Goal: Contribute content

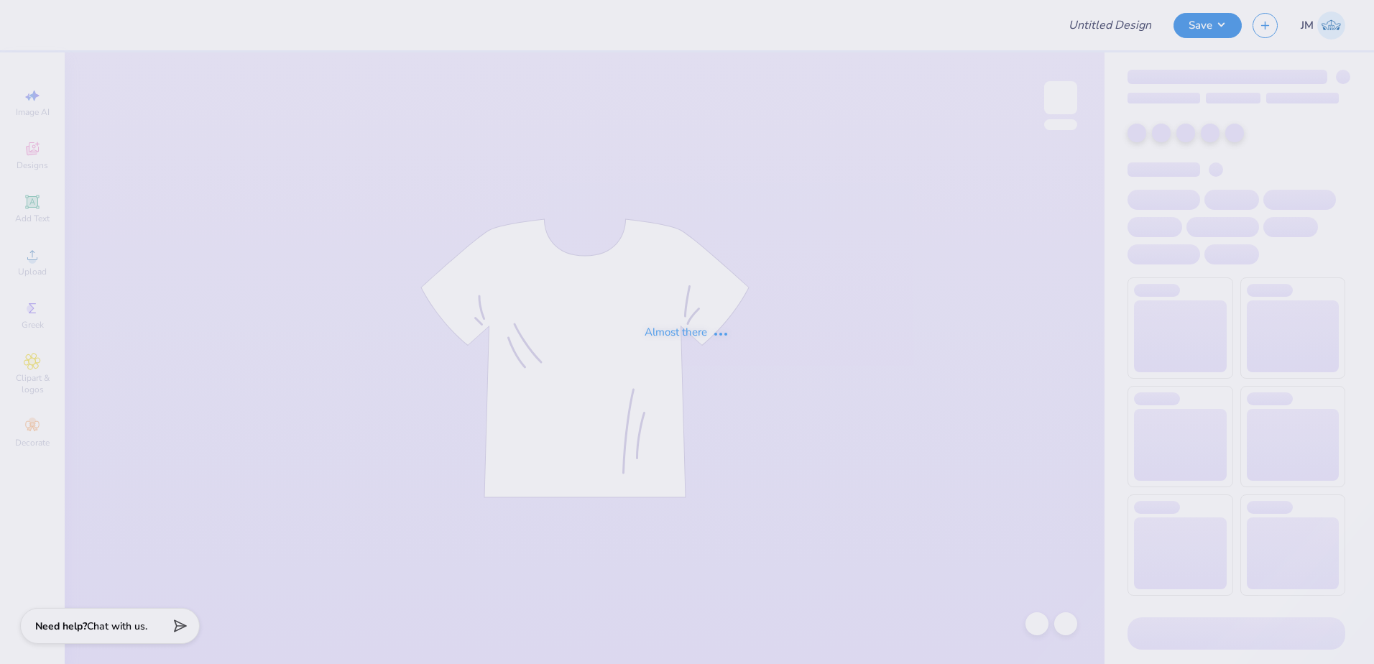
type input "spacecocks shirts"
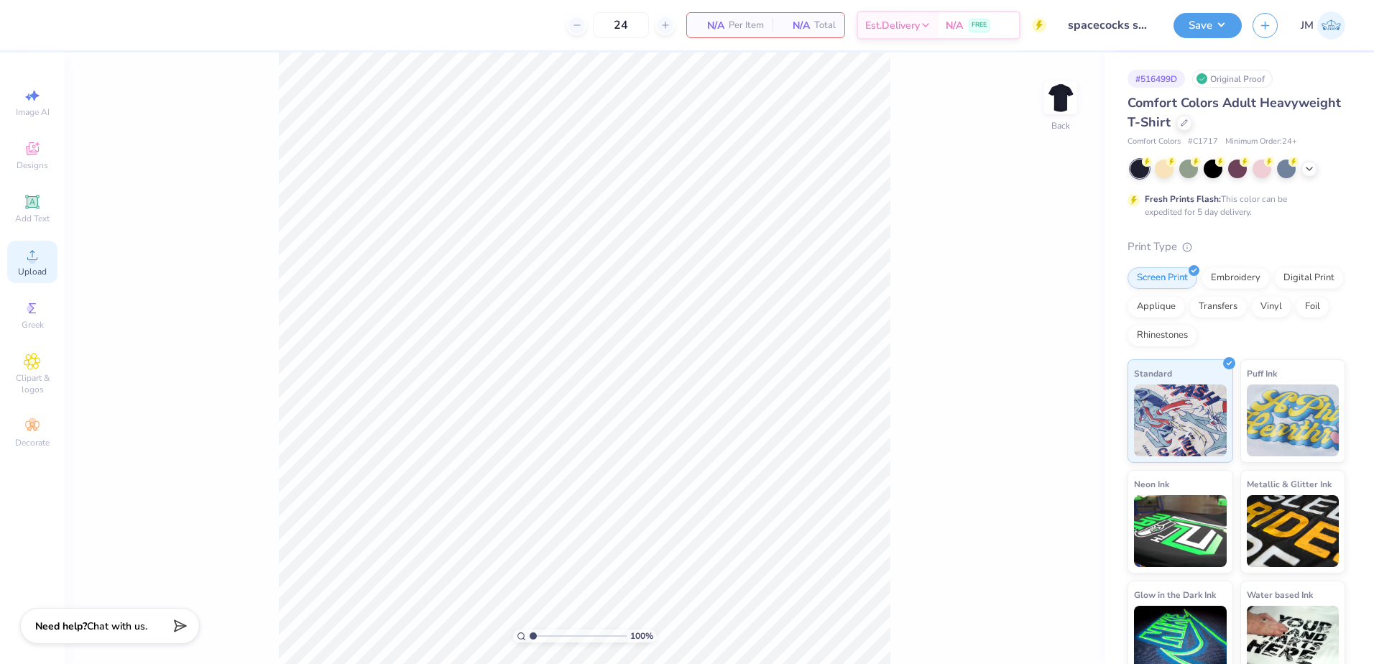
click at [32, 252] on icon at bounding box center [32, 255] width 10 height 10
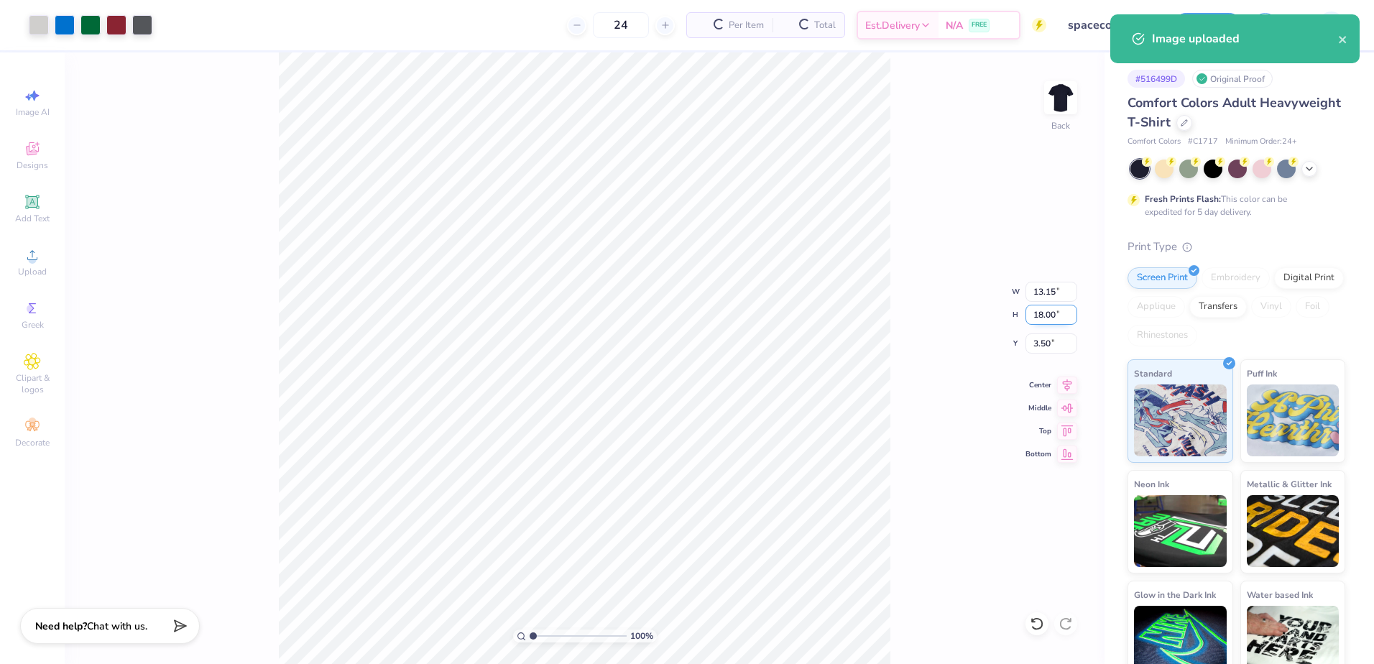
click at [1052, 316] on input "18.00" at bounding box center [1052, 315] width 52 height 20
type input "15"
type input "10.96"
type input "15.00"
click at [1039, 344] on input "5.00" at bounding box center [1052, 344] width 52 height 20
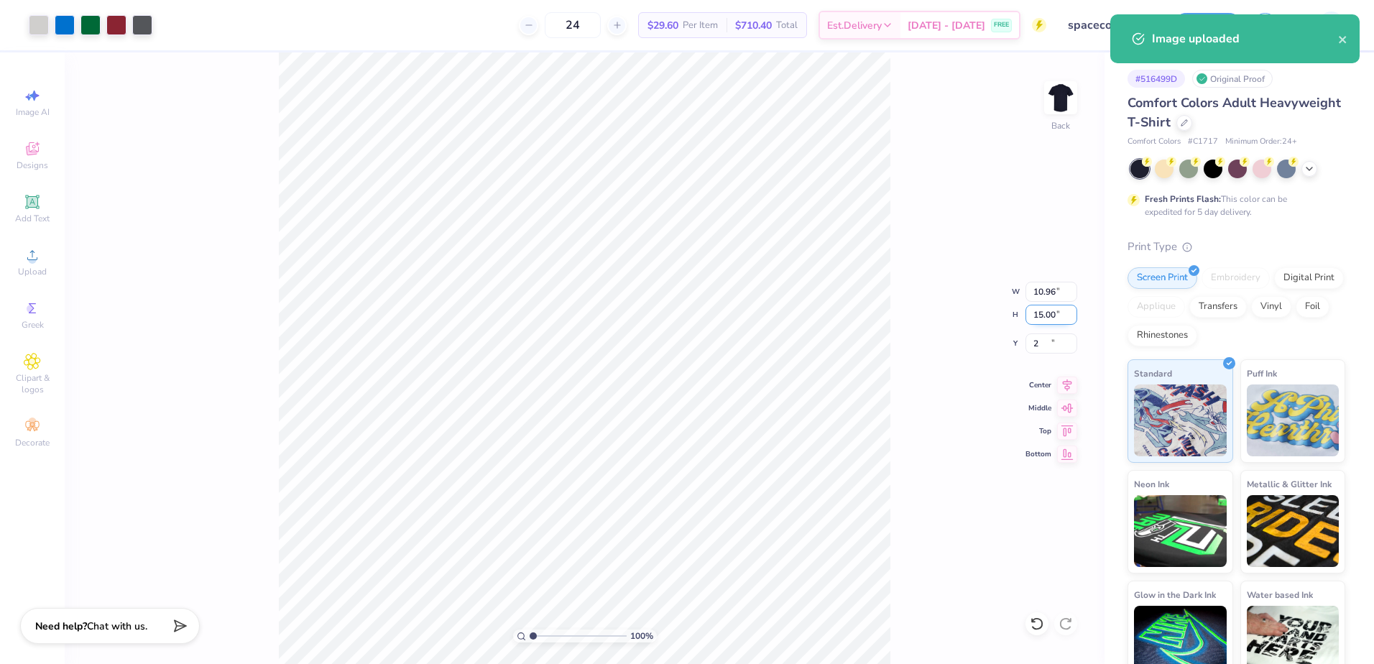
click at [1049, 311] on input "15.00" at bounding box center [1052, 315] width 52 height 20
type input "2.00"
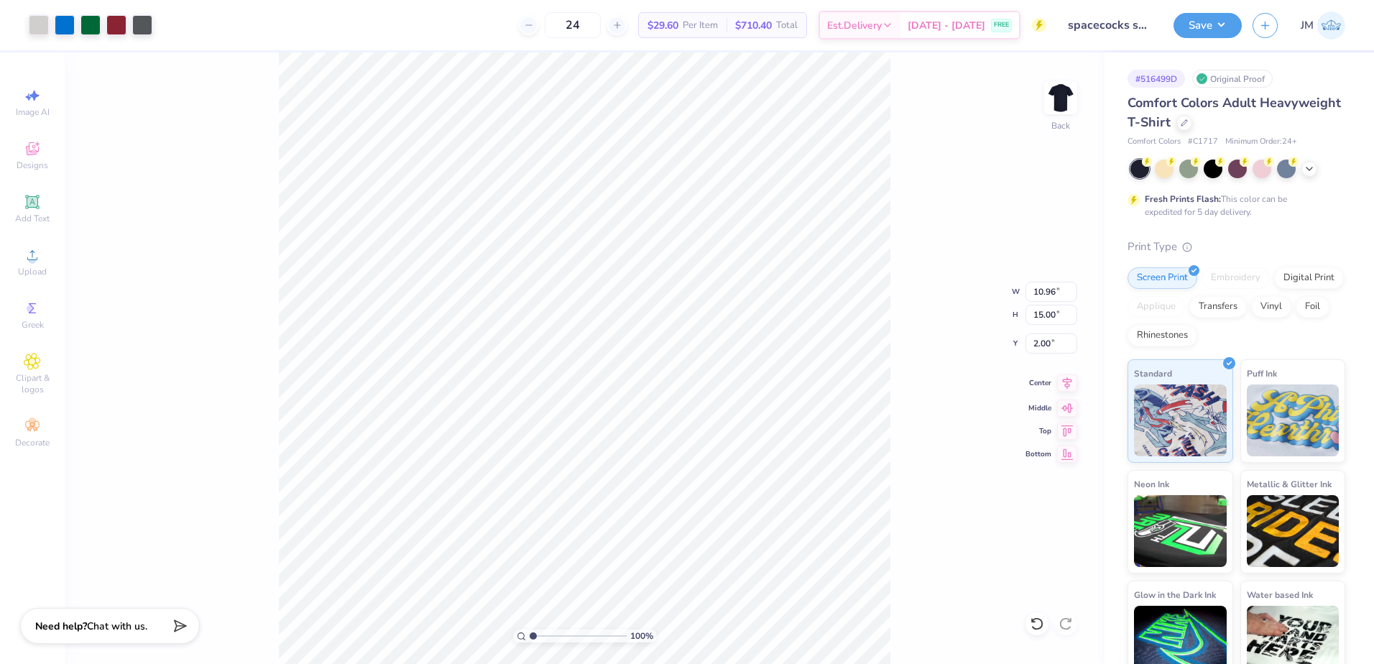
click at [1070, 379] on icon at bounding box center [1067, 382] width 20 height 17
click at [1205, 22] on button "Save" at bounding box center [1208, 23] width 68 height 25
click at [1192, 15] on button "Save" at bounding box center [1208, 23] width 68 height 25
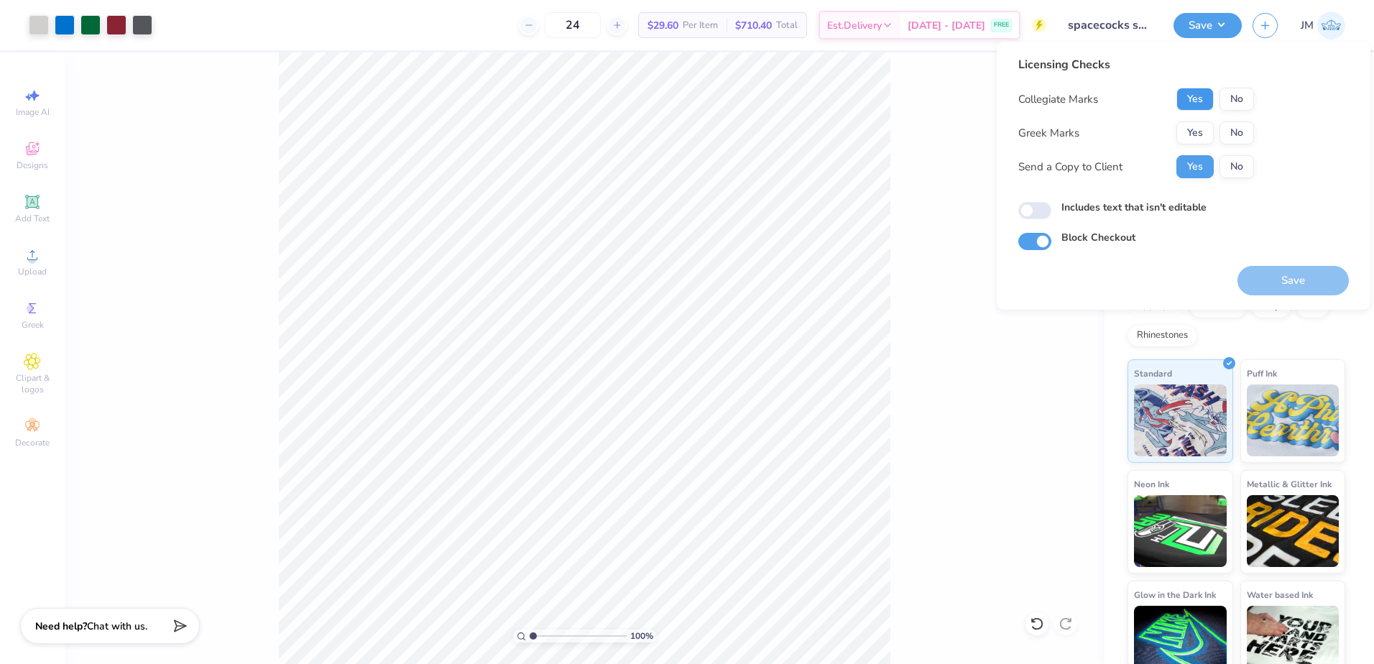
click at [1198, 93] on button "Yes" at bounding box center [1195, 99] width 37 height 23
click at [1238, 124] on button "No" at bounding box center [1237, 132] width 35 height 23
click at [1291, 281] on button "Save" at bounding box center [1293, 280] width 111 height 29
